Goal: Task Accomplishment & Management: Use online tool/utility

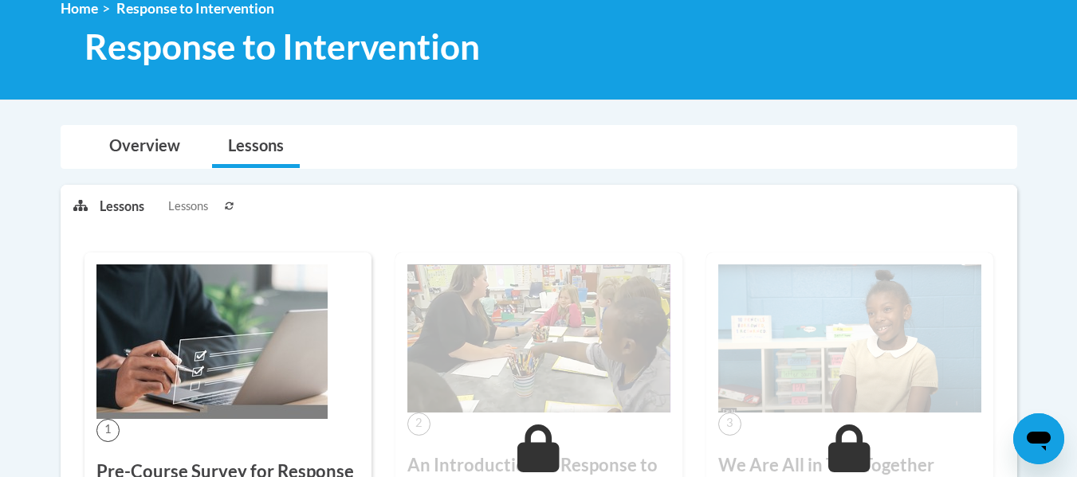
scroll to position [80, 0]
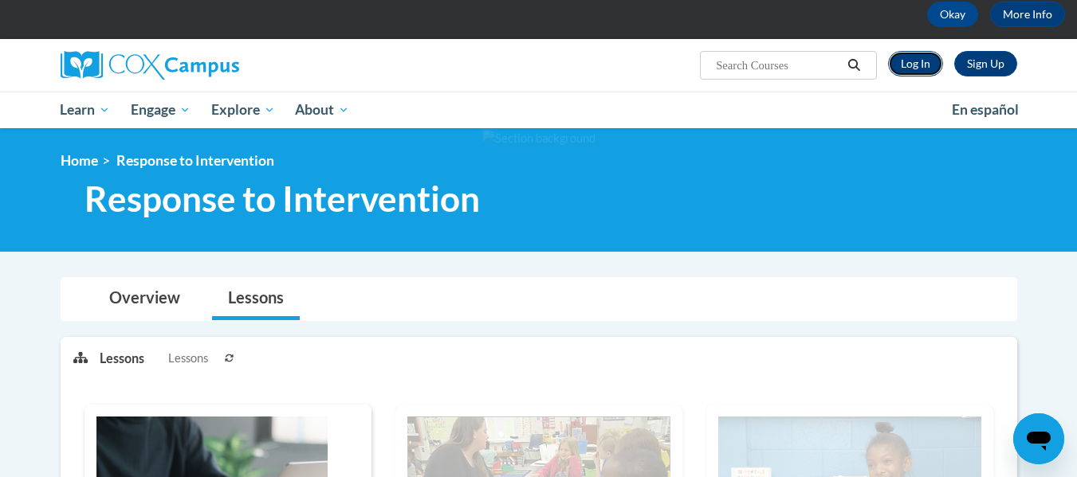
click at [923, 61] on link "Log In" at bounding box center [915, 64] width 55 height 26
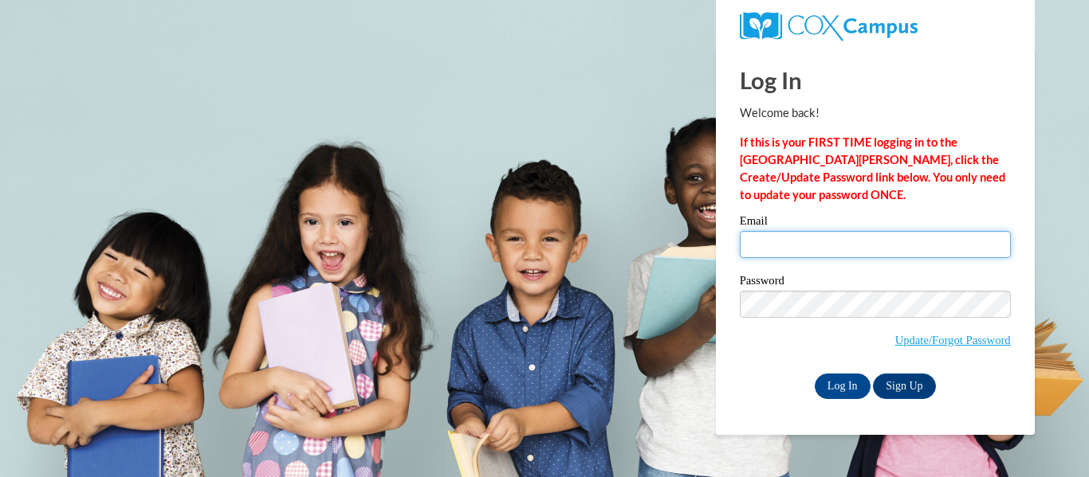
click at [809, 249] on input "Email" at bounding box center [875, 244] width 271 height 27
type input "[EMAIL_ADDRESS][DOMAIN_NAME]"
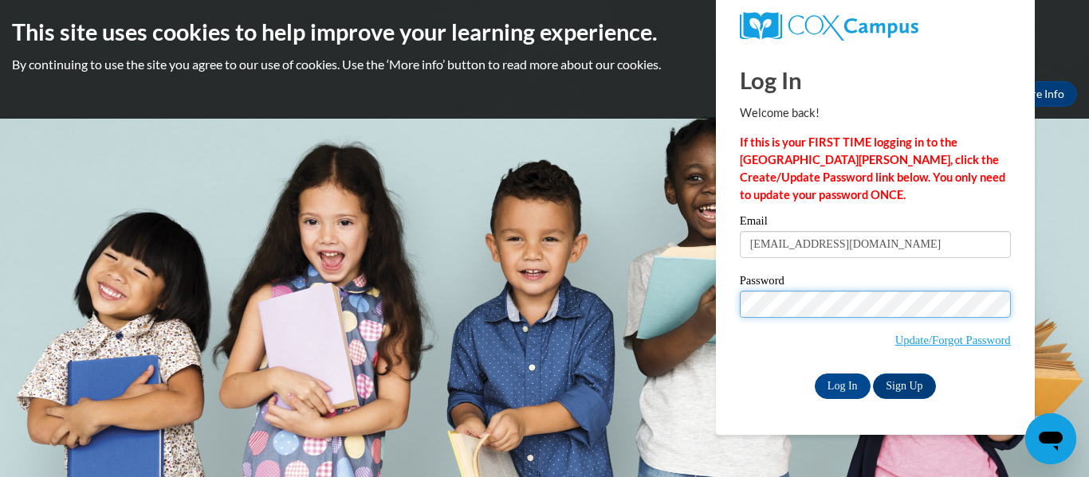
click at [815, 374] on input "Log In" at bounding box center [843, 387] width 56 height 26
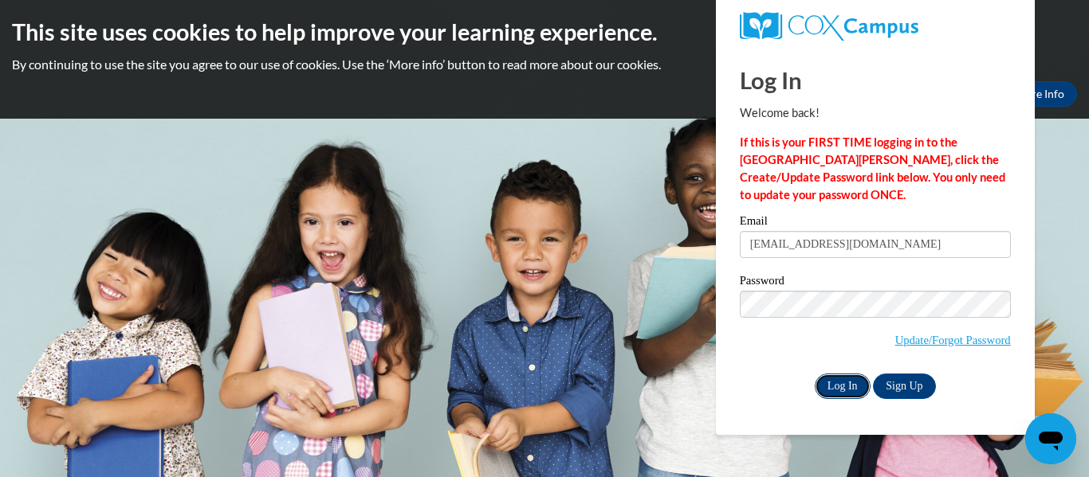
click at [830, 383] on input "Log In" at bounding box center [843, 387] width 56 height 26
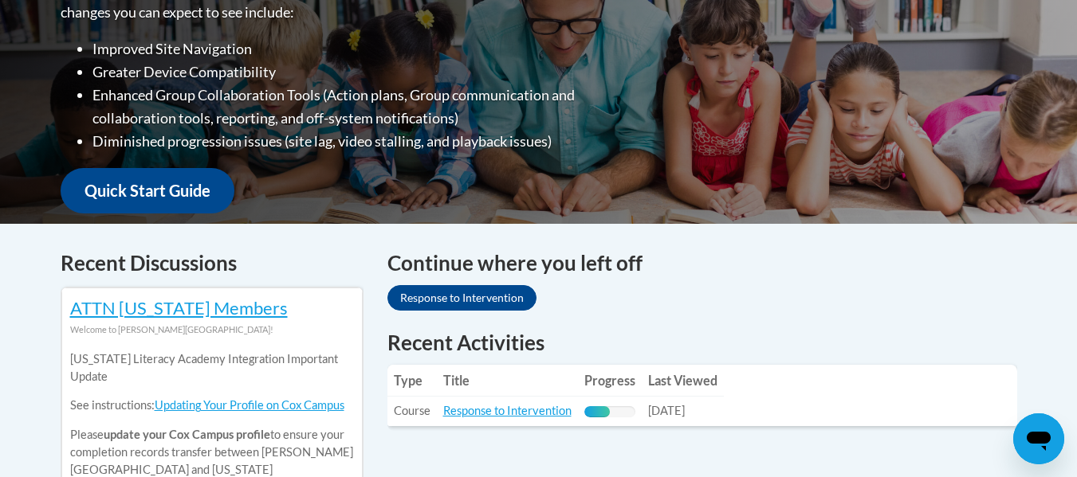
scroll to position [478, 0]
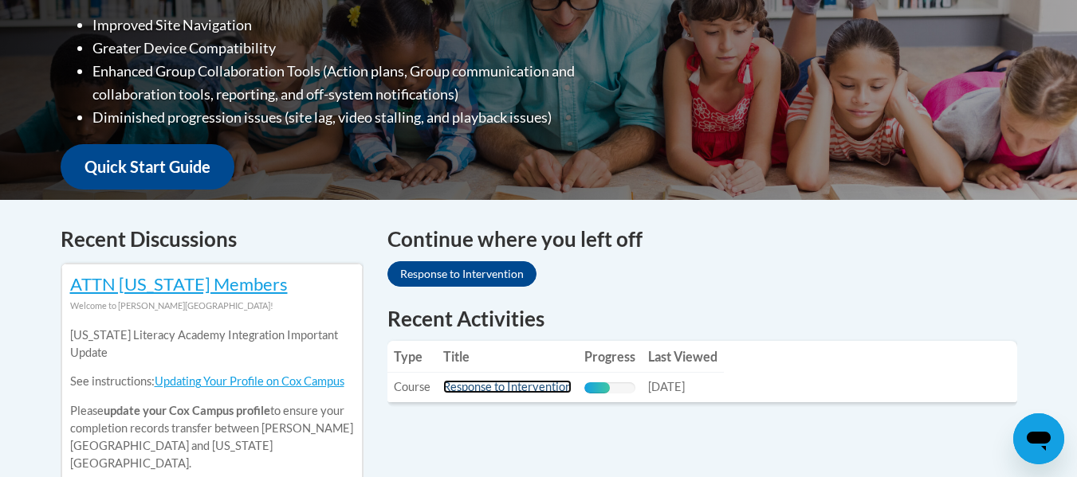
click at [514, 388] on link "Response to Intervention" at bounding box center [507, 387] width 128 height 14
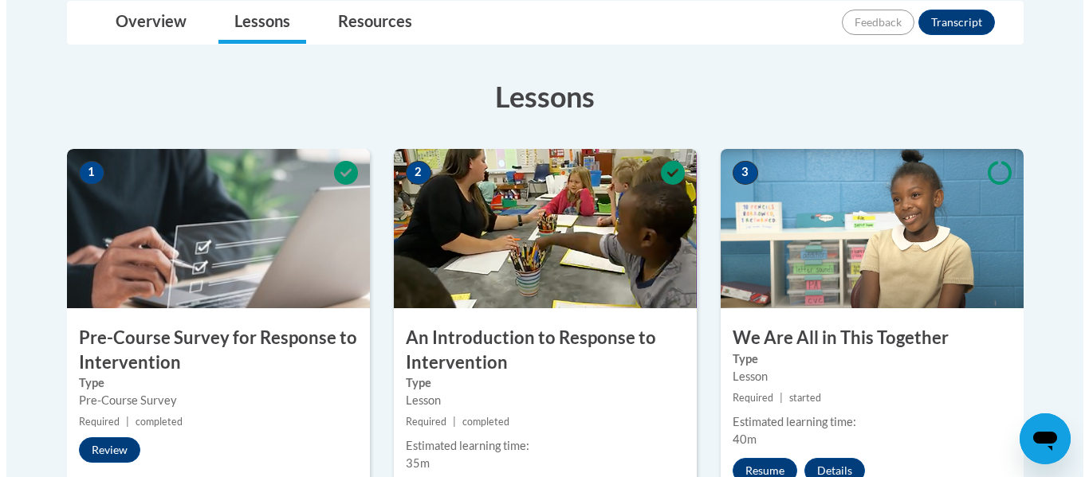
scroll to position [478, 0]
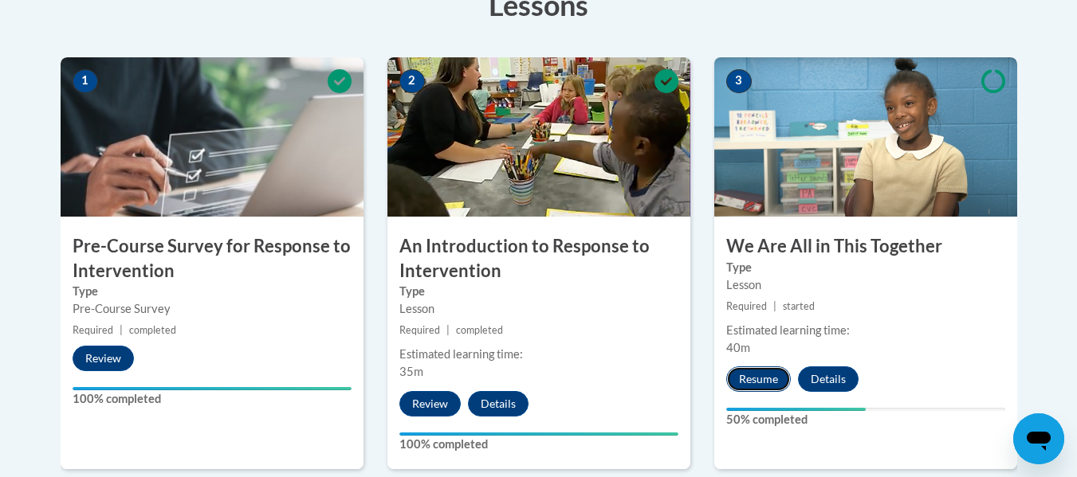
click at [764, 381] on button "Resume" at bounding box center [758, 380] width 65 height 26
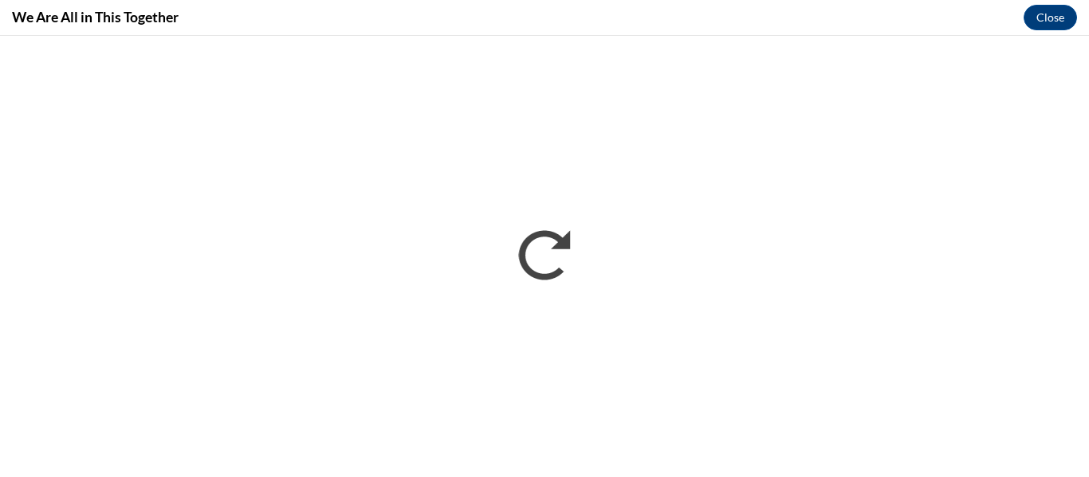
scroll to position [0, 0]
